Goal: Find specific page/section: Find specific page/section

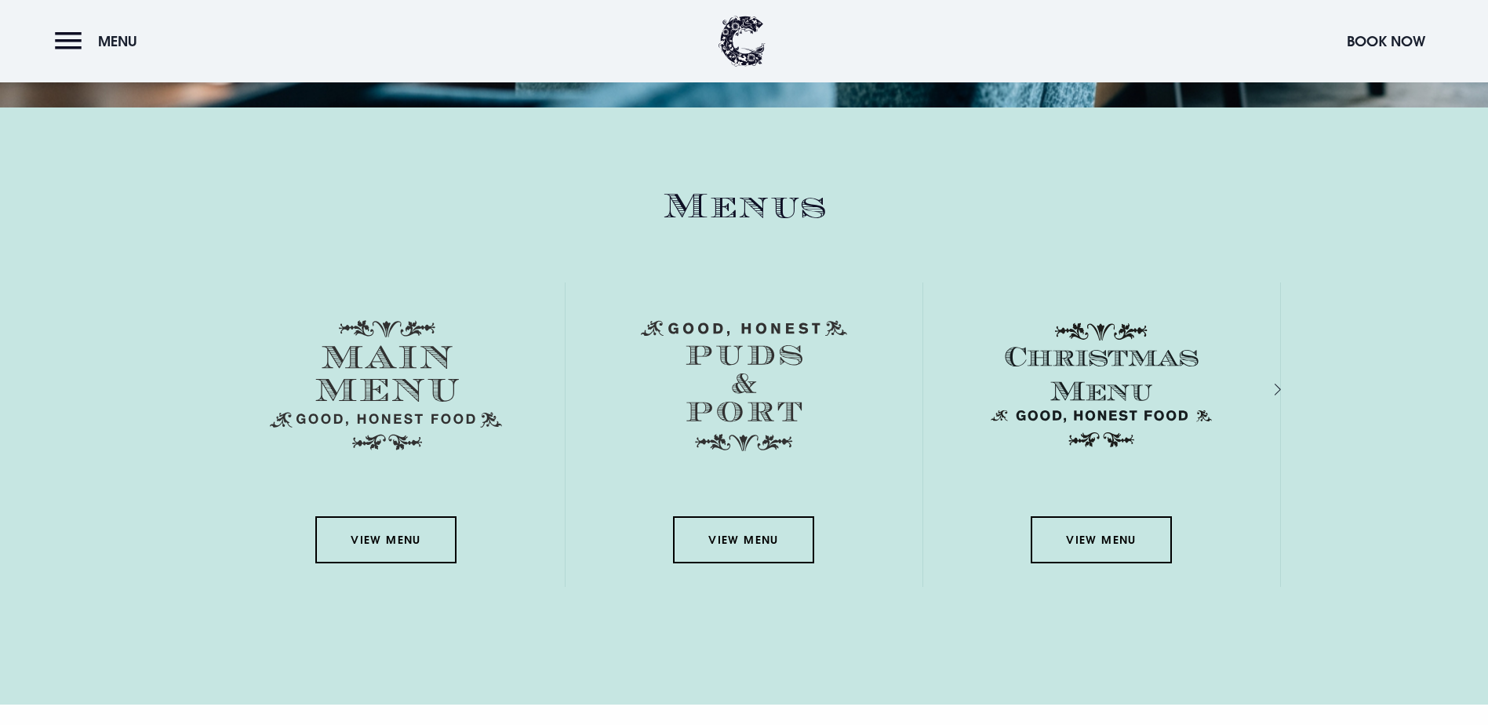
scroll to position [2275, 0]
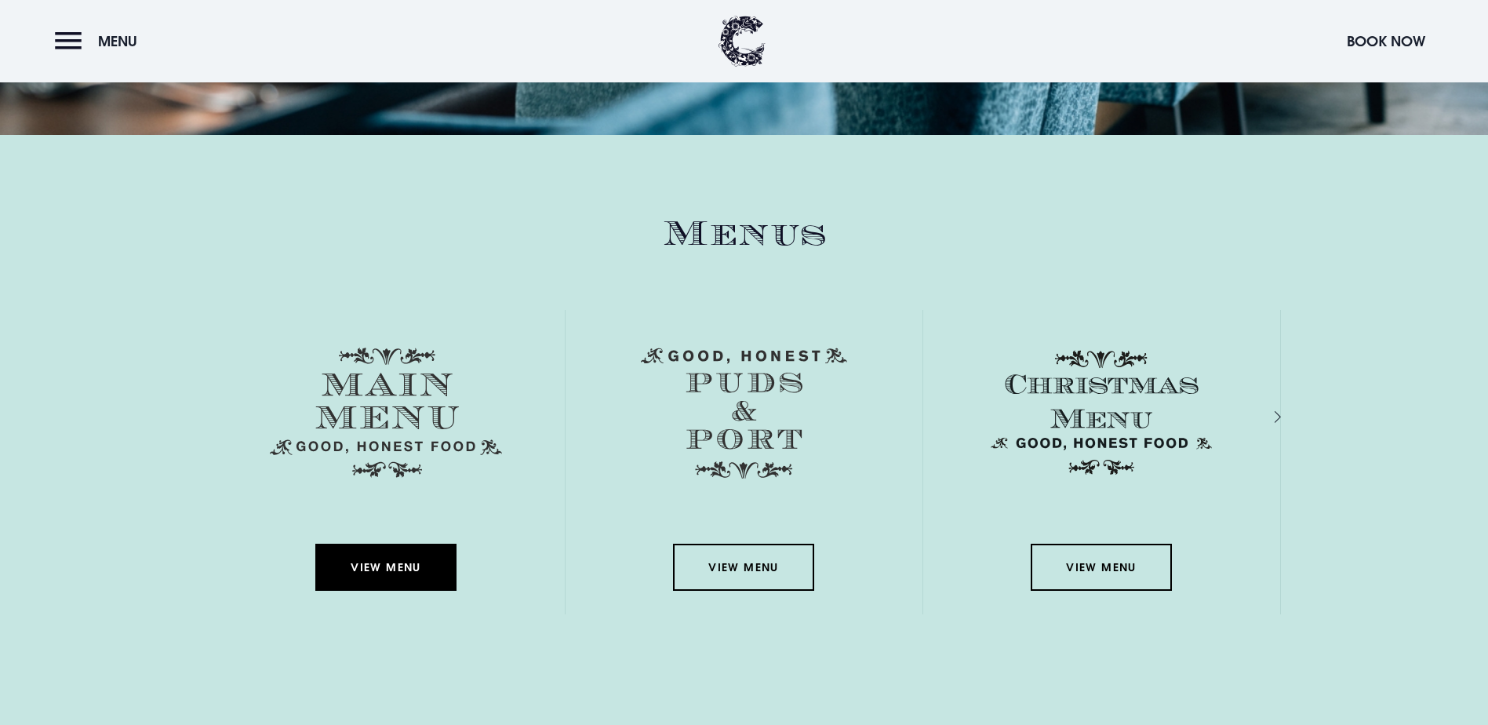
click at [388, 544] on link "View Menu" at bounding box center [385, 567] width 141 height 47
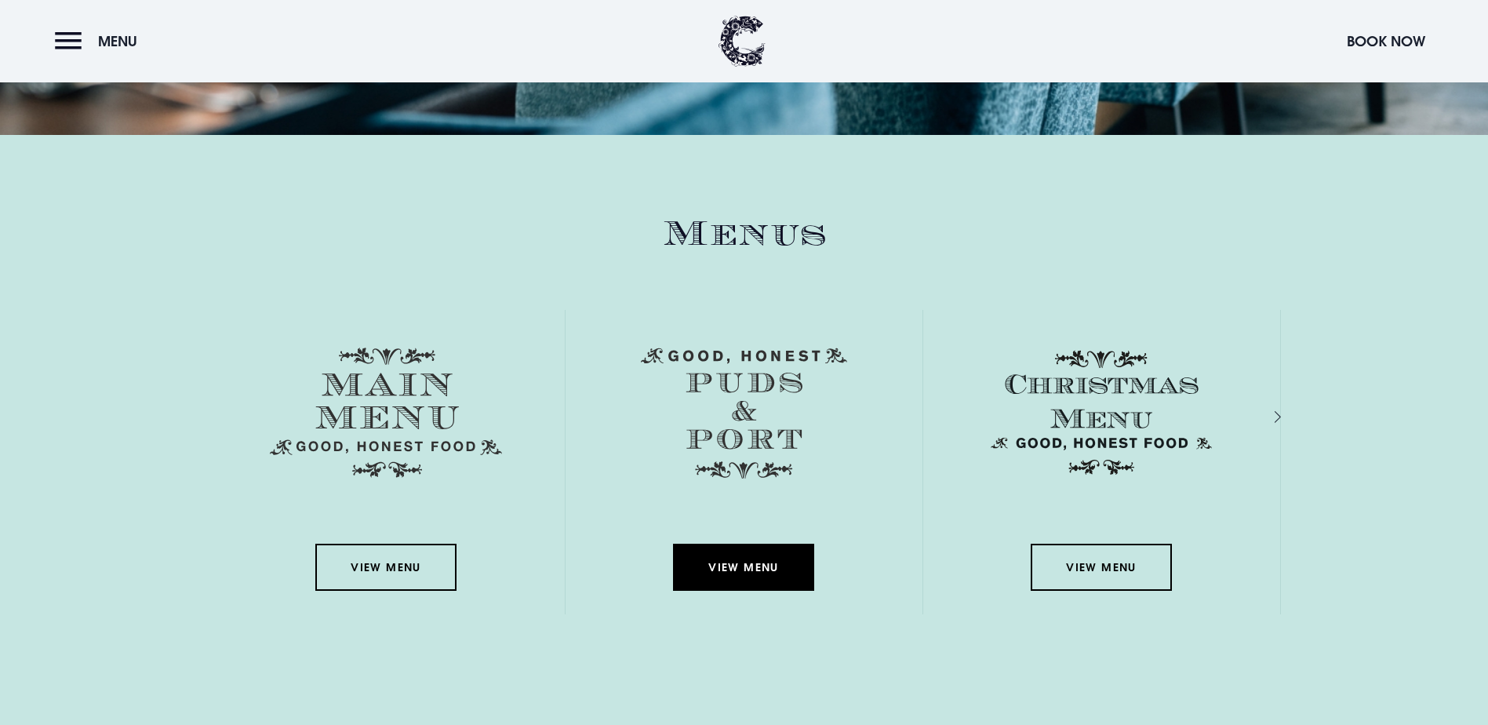
click at [762, 544] on link "View Menu" at bounding box center [743, 567] width 141 height 47
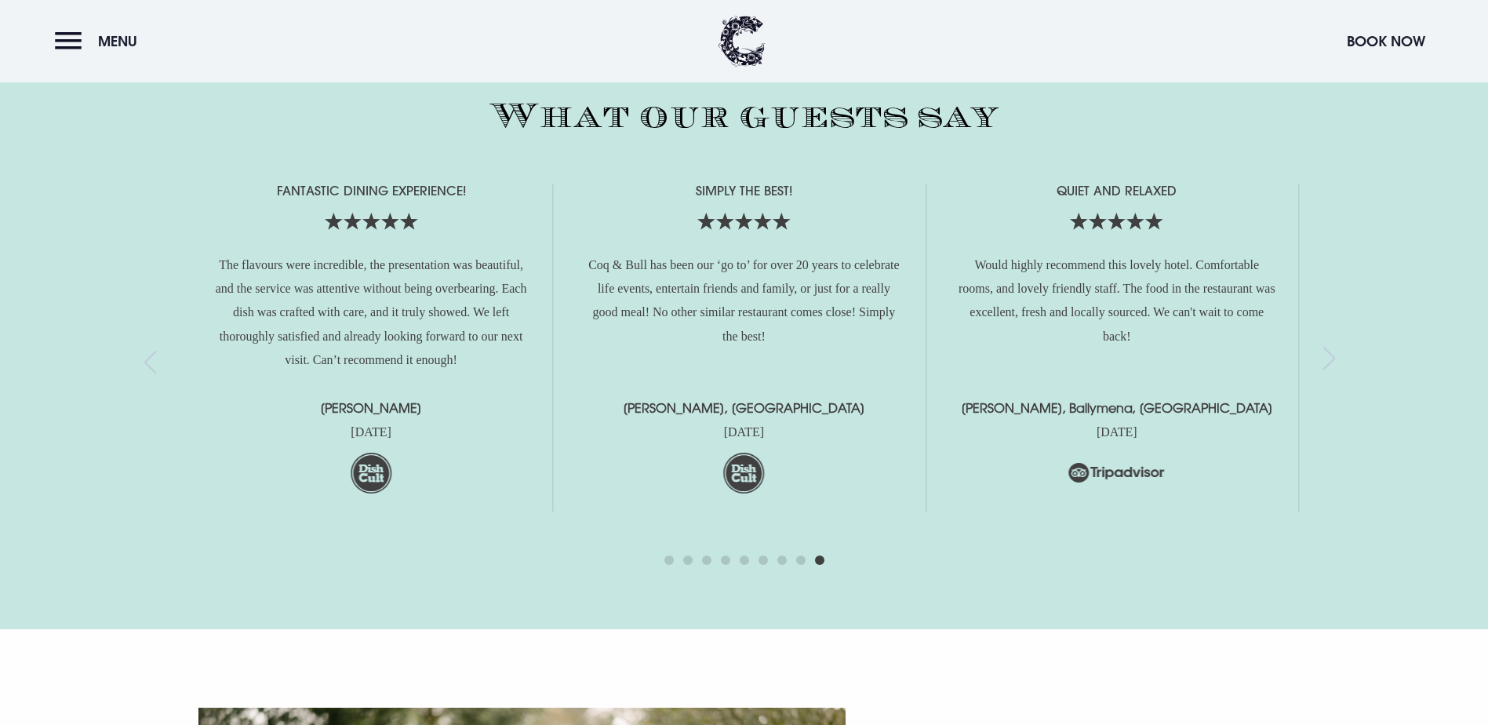
scroll to position [3374, 0]
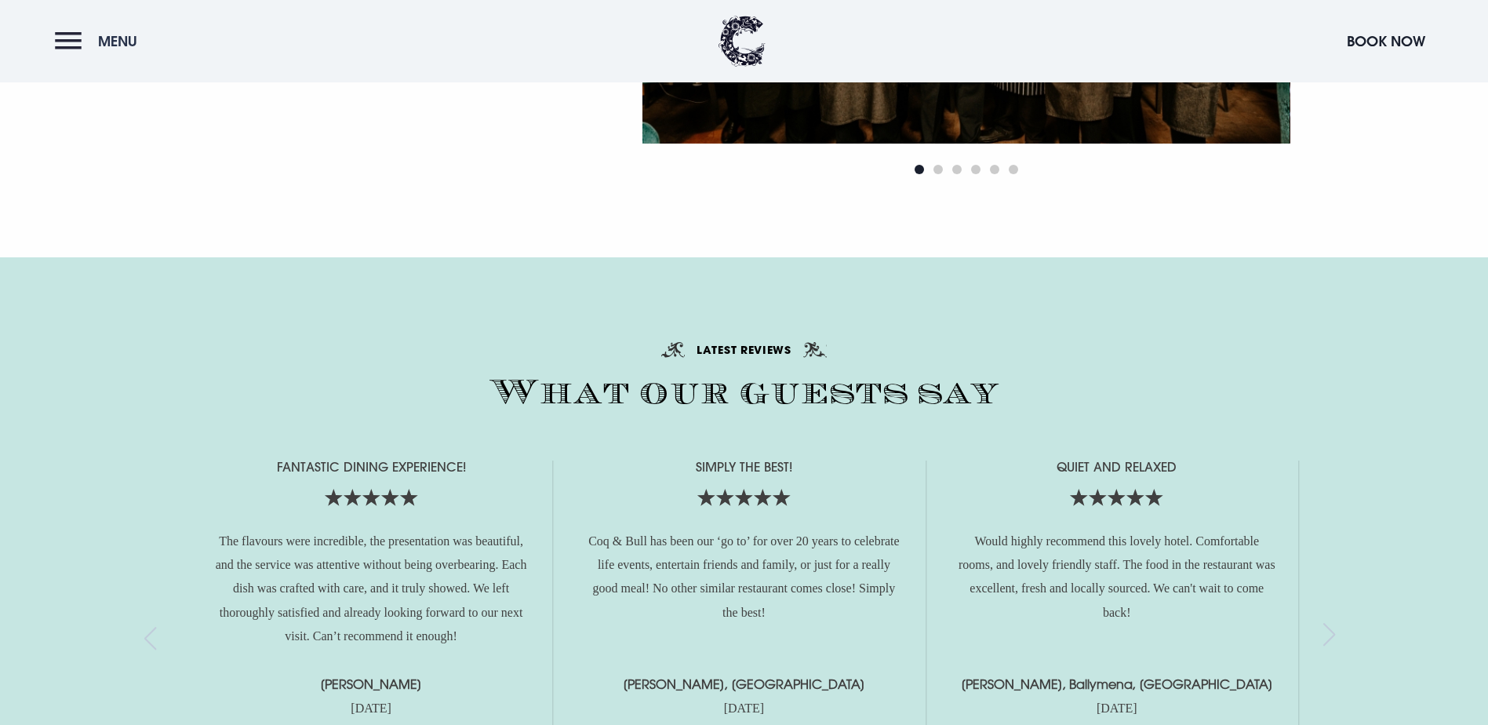
click at [66, 54] on button "Menu" at bounding box center [100, 41] width 90 height 34
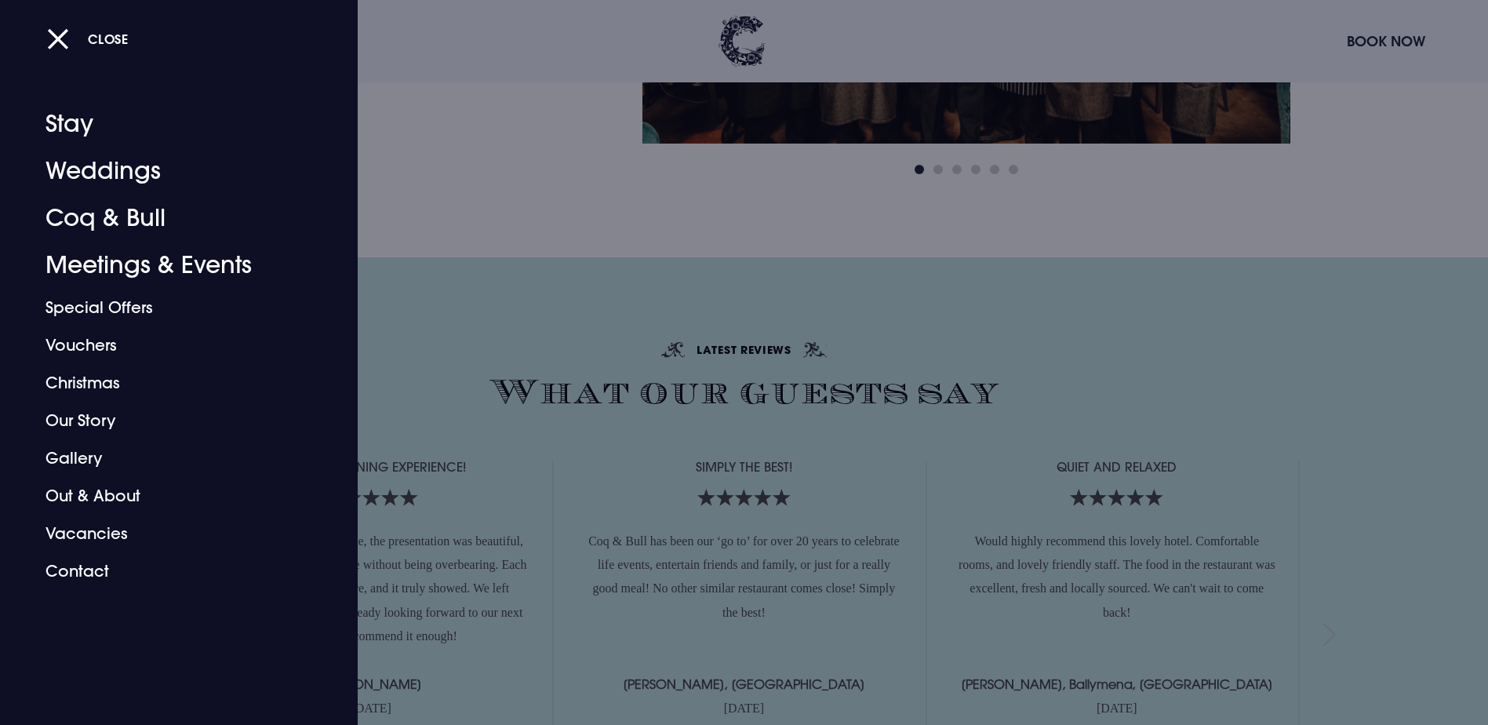
drag, startPoint x: 74, startPoint y: 39, endPoint x: 253, endPoint y: 48, distance: 179.9
click at [72, 42] on button "Close" at bounding box center [88, 39] width 82 height 32
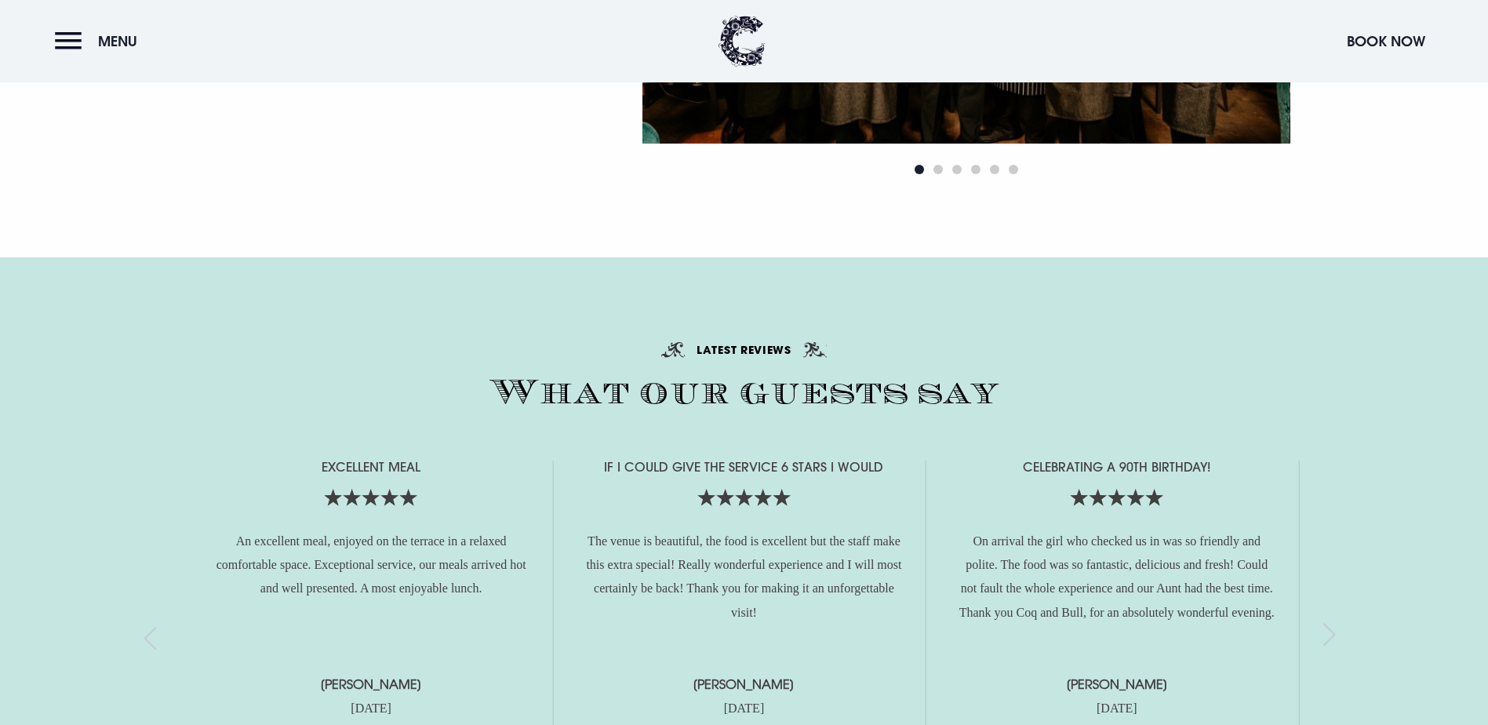
click at [1111, 354] on div "What our guests say Latest Reviews Celebrating a 90th birthday! On arrival the …" at bounding box center [744, 581] width 1111 height 491
click at [903, 461] on div "If I could give the service 6 stars I would The venue is beautiful, the food is…" at bounding box center [744, 624] width 318 height 327
